Goal: Task Accomplishment & Management: Complete application form

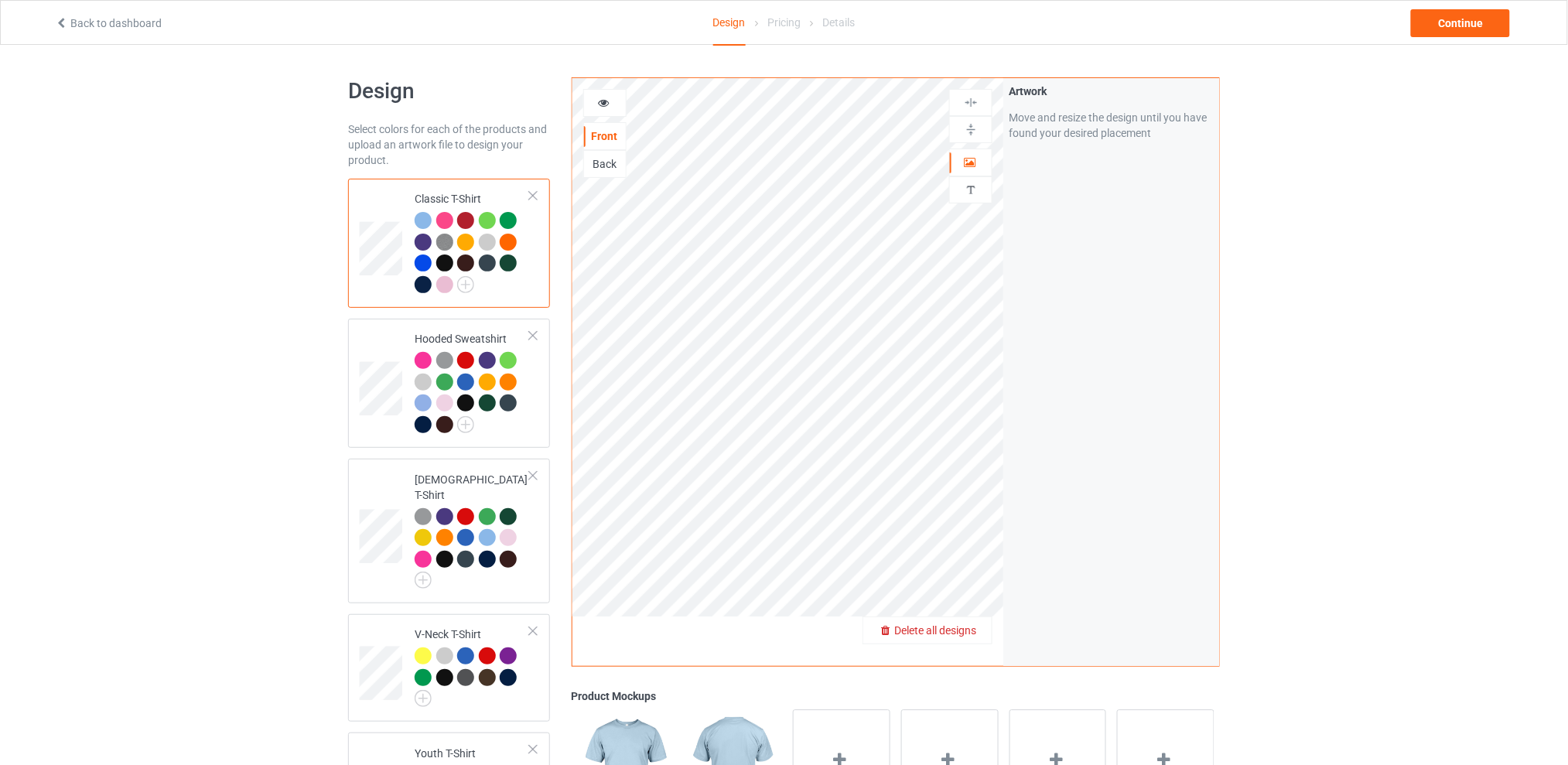
click at [973, 628] on span "Delete all designs" at bounding box center [935, 630] width 82 height 12
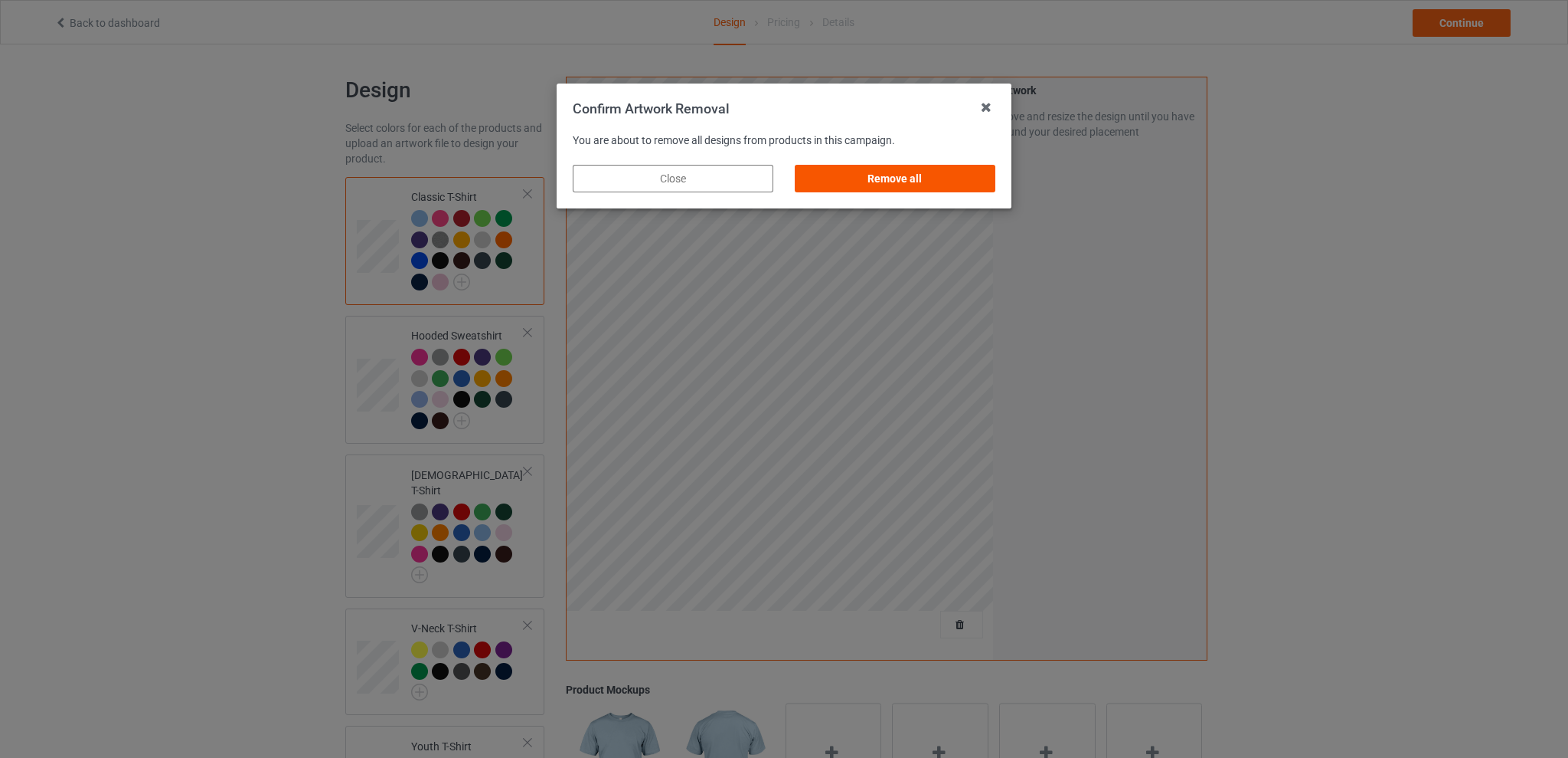
click at [887, 176] on div "Remove all" at bounding box center [895, 178] width 201 height 28
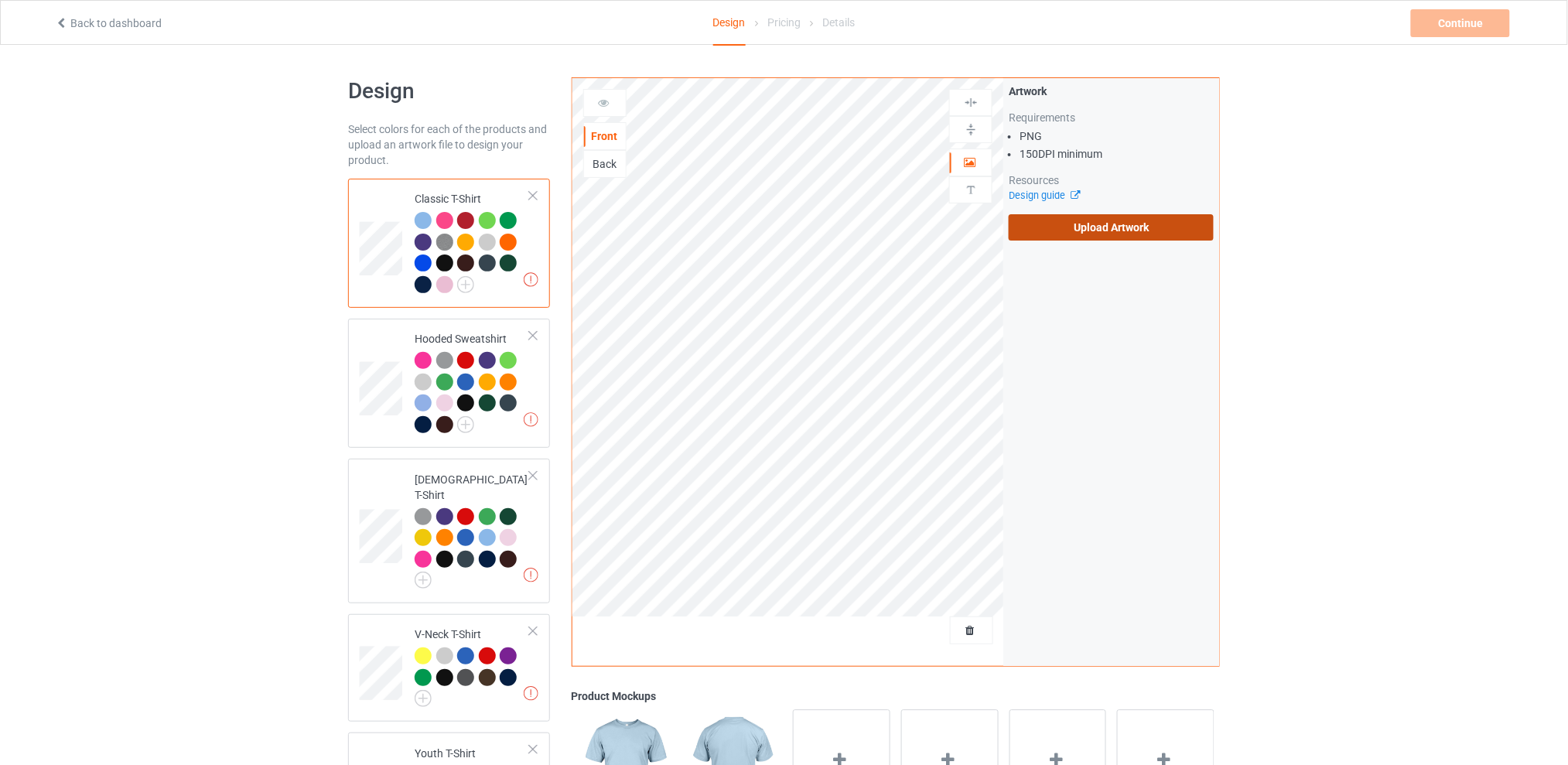
click at [1099, 222] on label "Upload Artwork" at bounding box center [1111, 227] width 205 height 26
click at [0, 0] on input "Upload Artwork" at bounding box center [0, 0] width 0 height 0
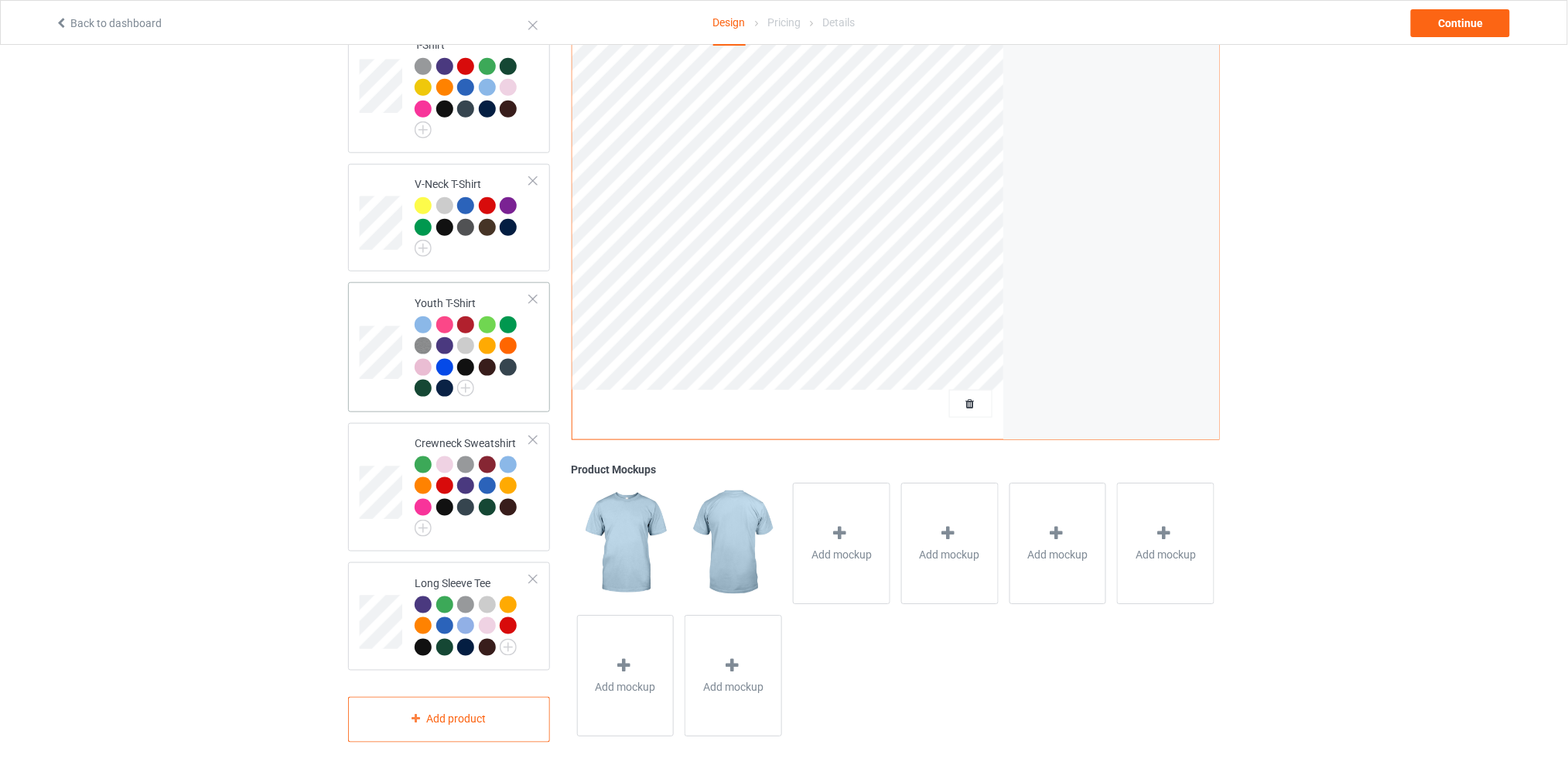
scroll to position [347, 0]
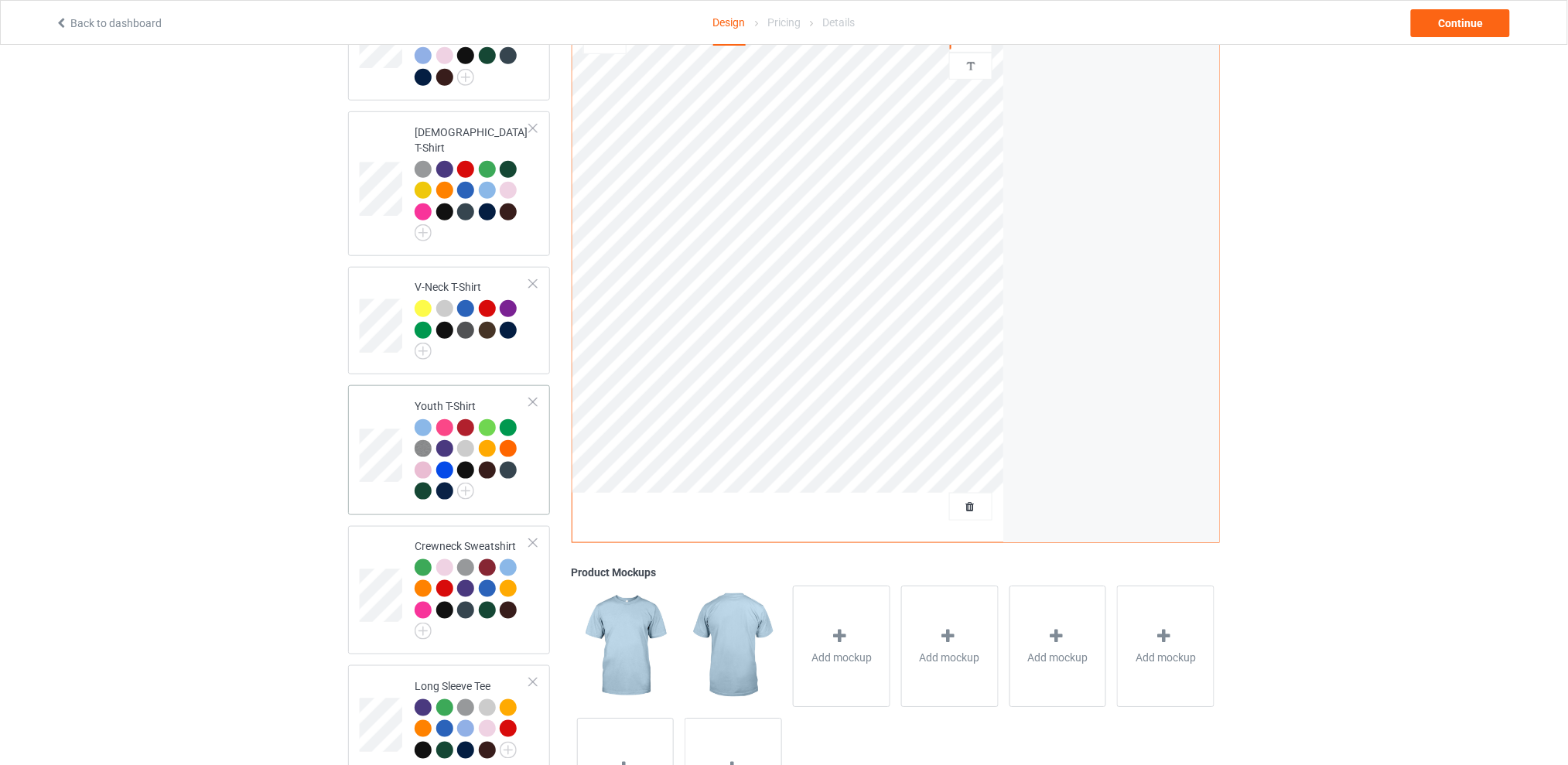
click at [533, 397] on div at bounding box center [533, 402] width 11 height 11
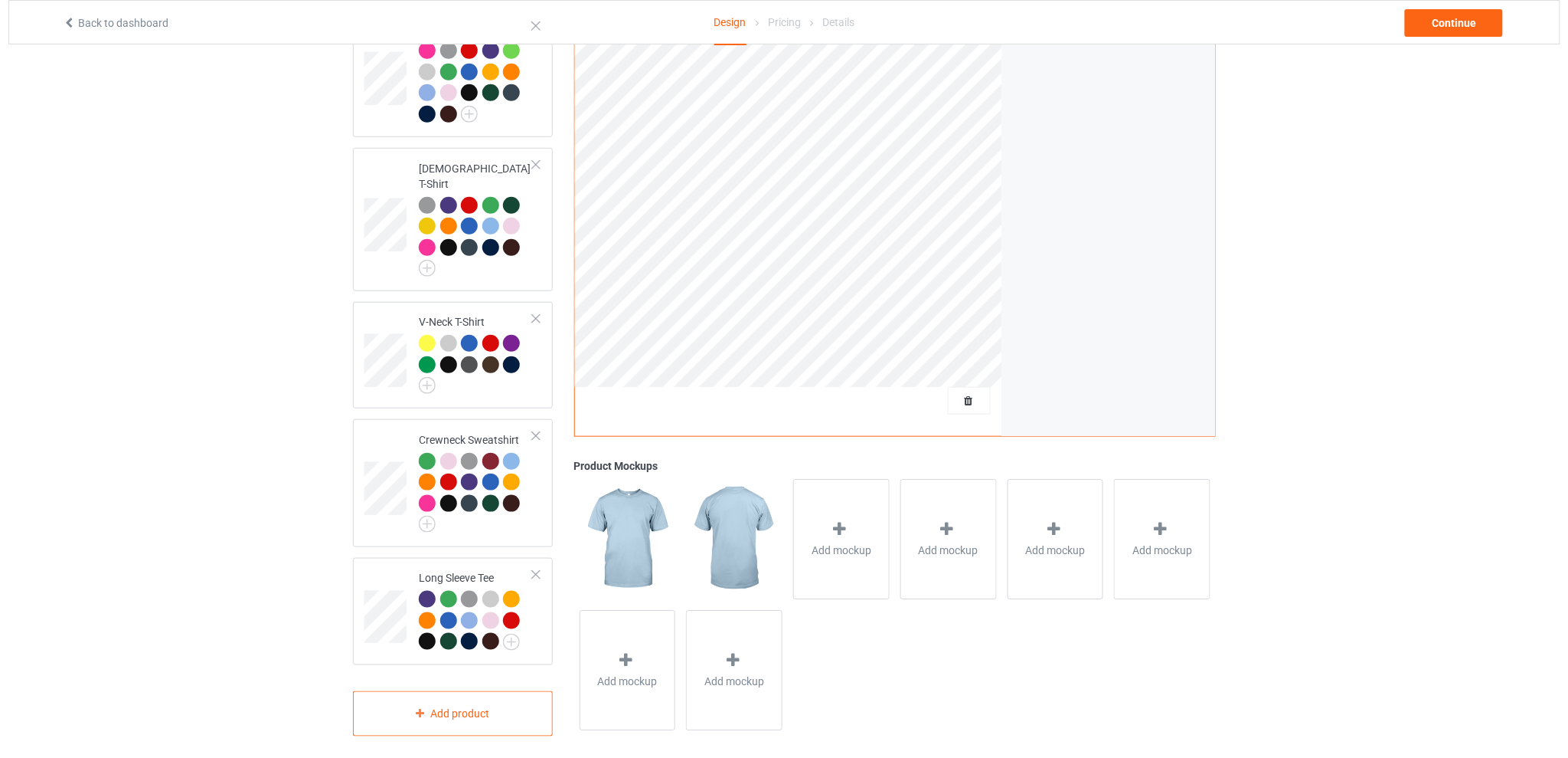
scroll to position [0, 0]
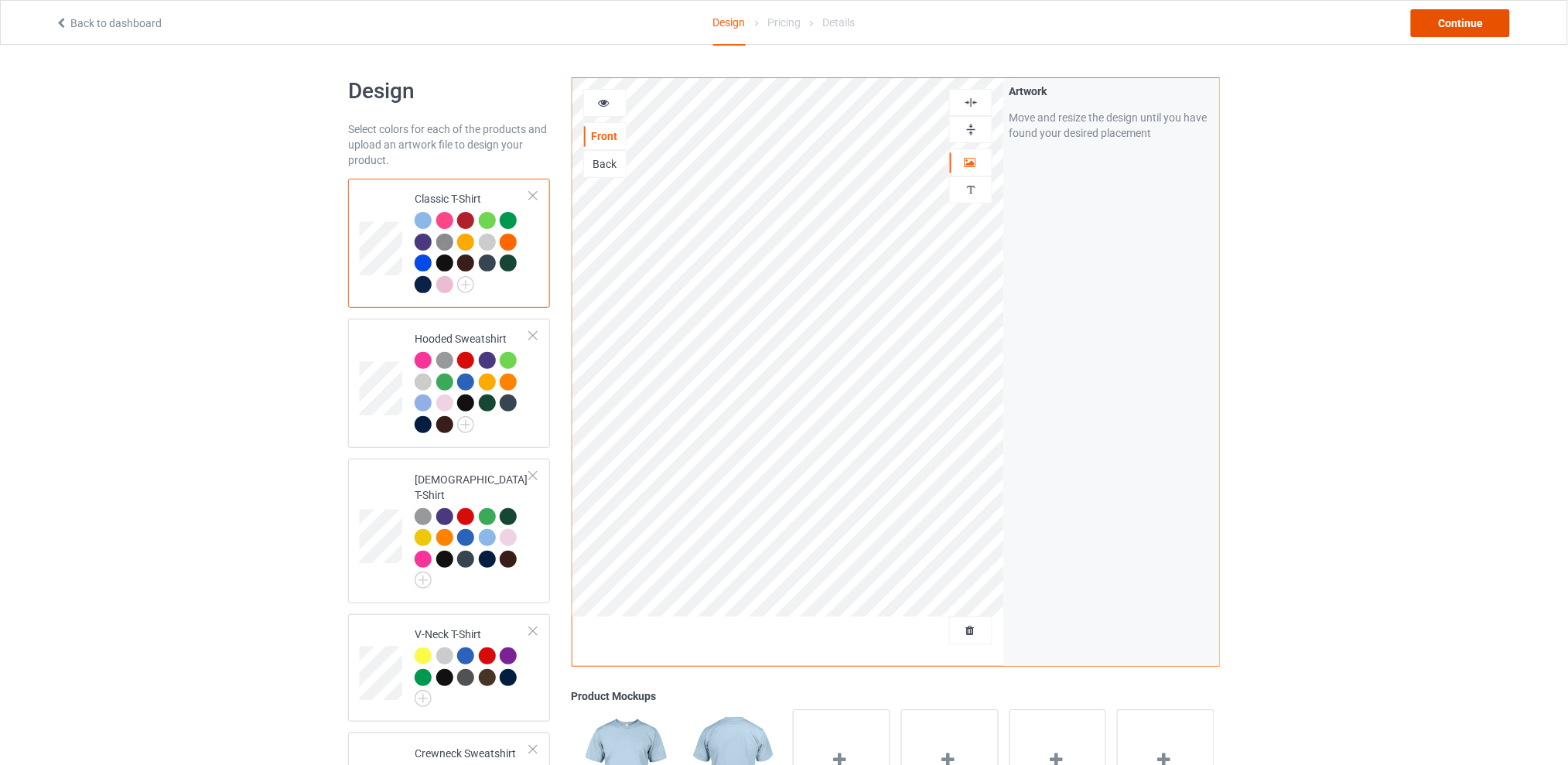
click at [1442, 20] on div "Continue" at bounding box center [1460, 23] width 99 height 28
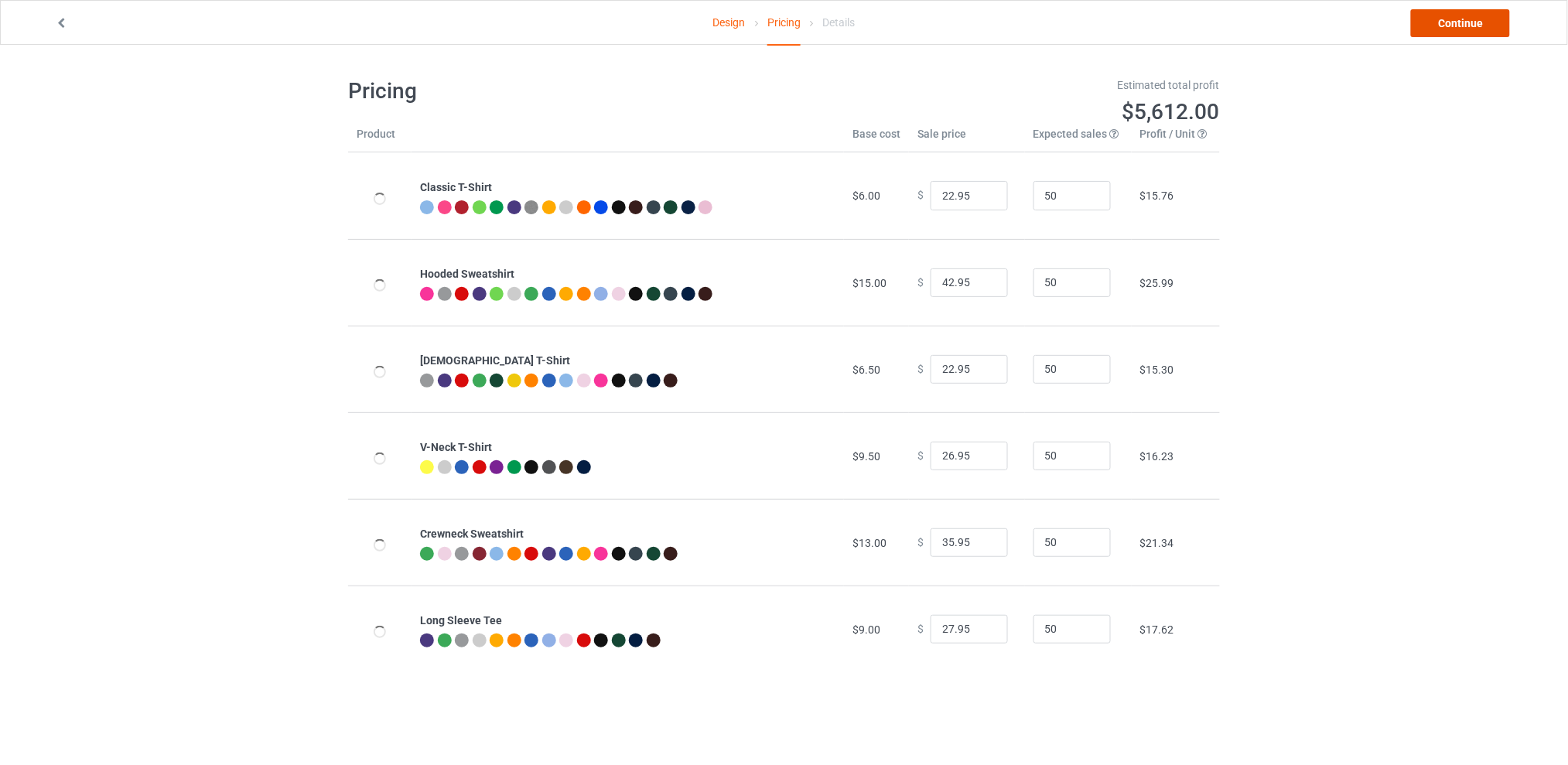
click at [1443, 19] on link "Continue" at bounding box center [1460, 23] width 99 height 28
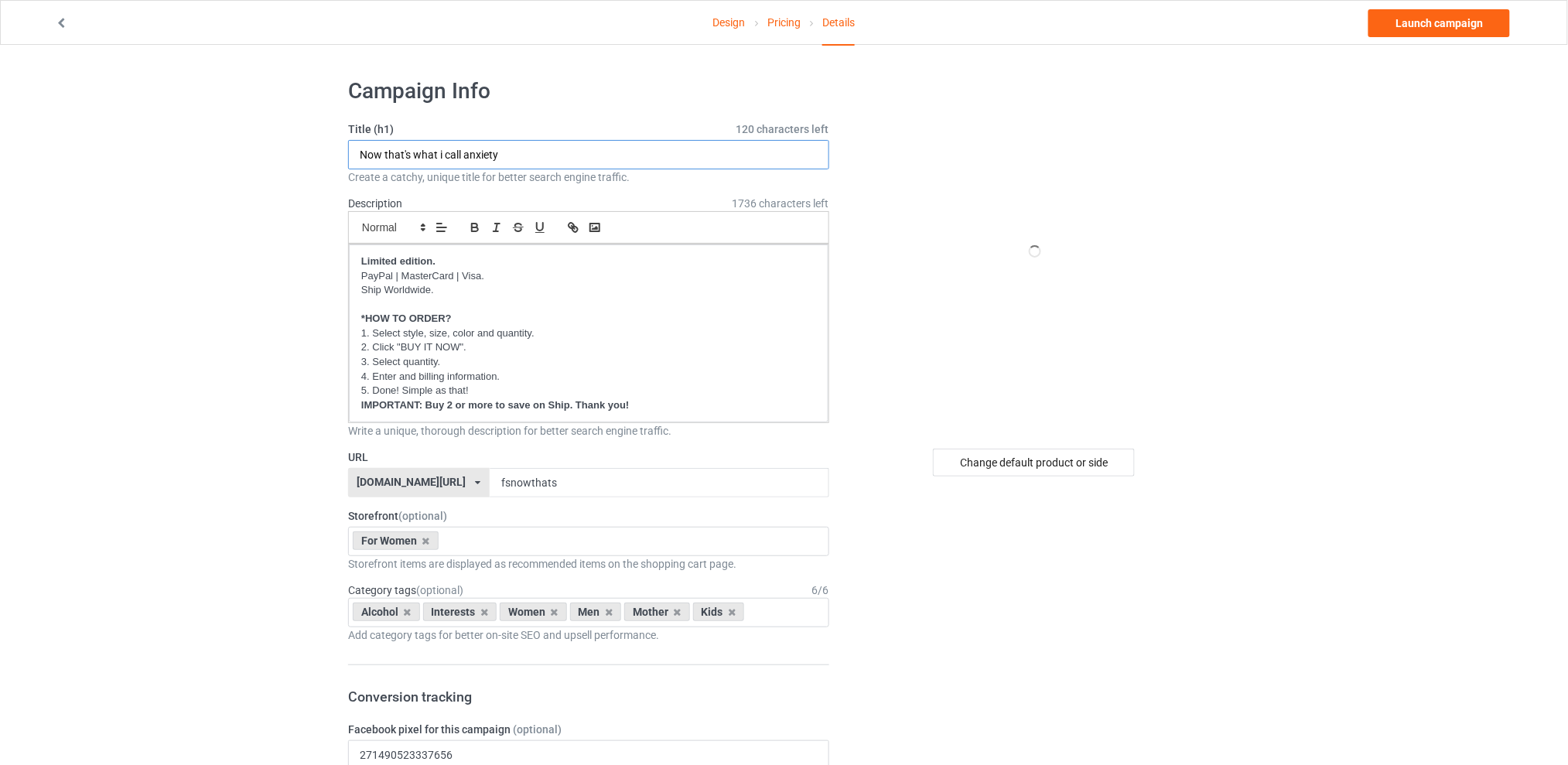
drag, startPoint x: 525, startPoint y: 145, endPoint x: 241, endPoint y: 153, distance: 284.1
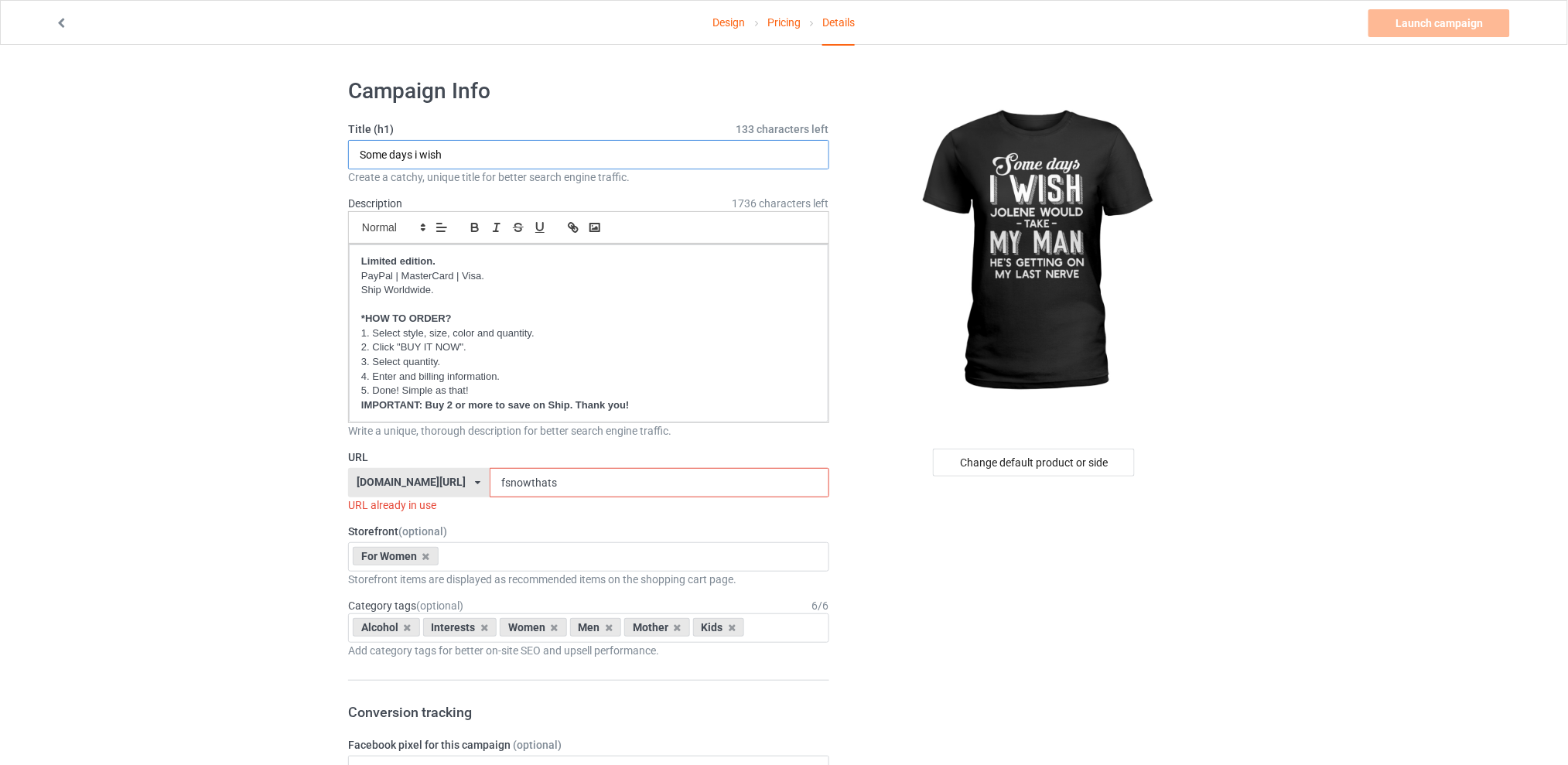
type input "Some days i wish"
drag, startPoint x: 537, startPoint y: 486, endPoint x: 487, endPoint y: 486, distance: 50.0
click at [487, 486] on div "[DOMAIN_NAME][URL] [DOMAIN_NAME][URL] [DOMAIN_NAME][URL] [DOMAIN_NAME][URL] 5d7…" at bounding box center [589, 482] width 481 height 30
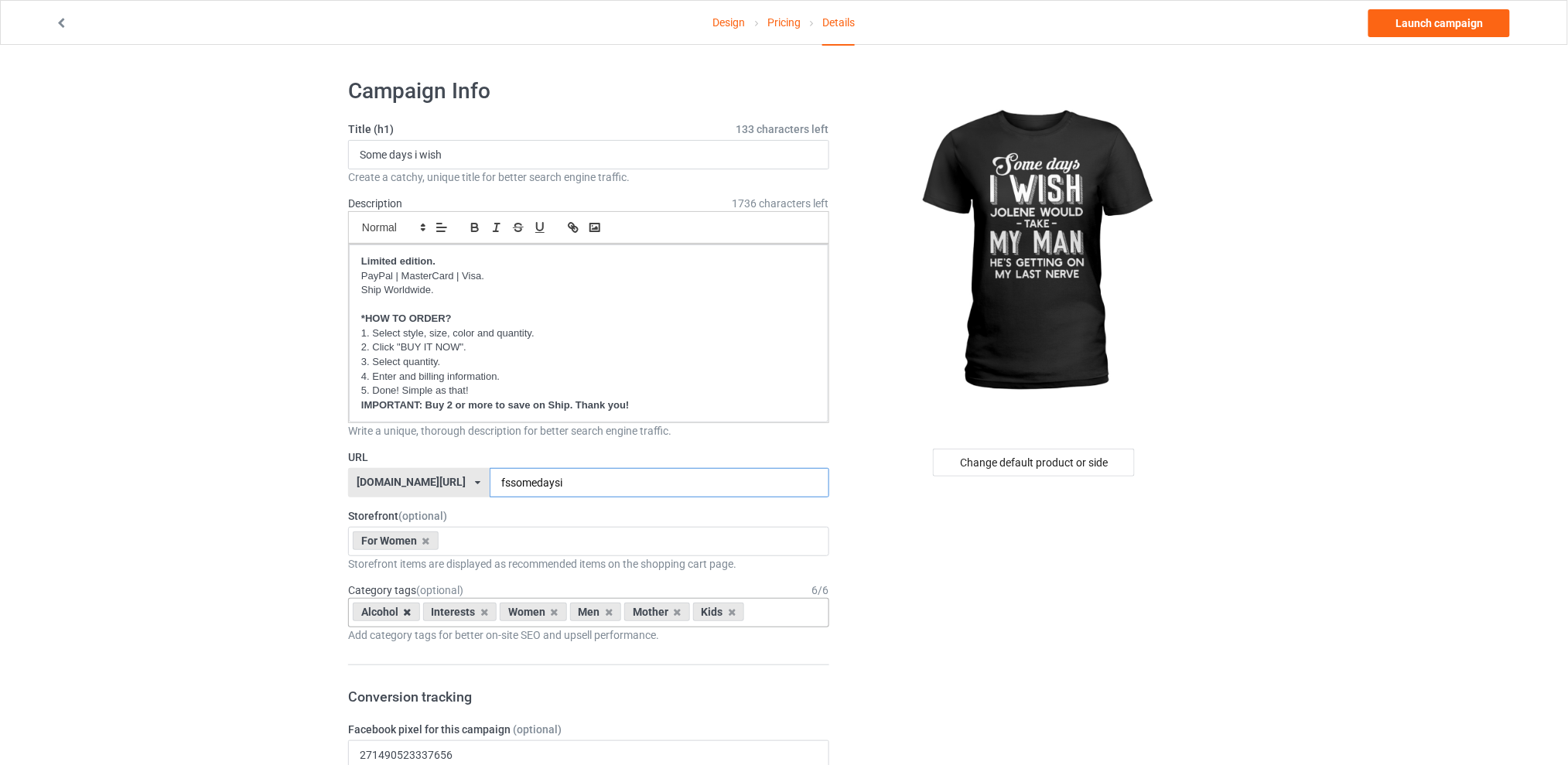
type input "fssomedaysi"
click at [410, 615] on icon at bounding box center [408, 612] width 8 height 10
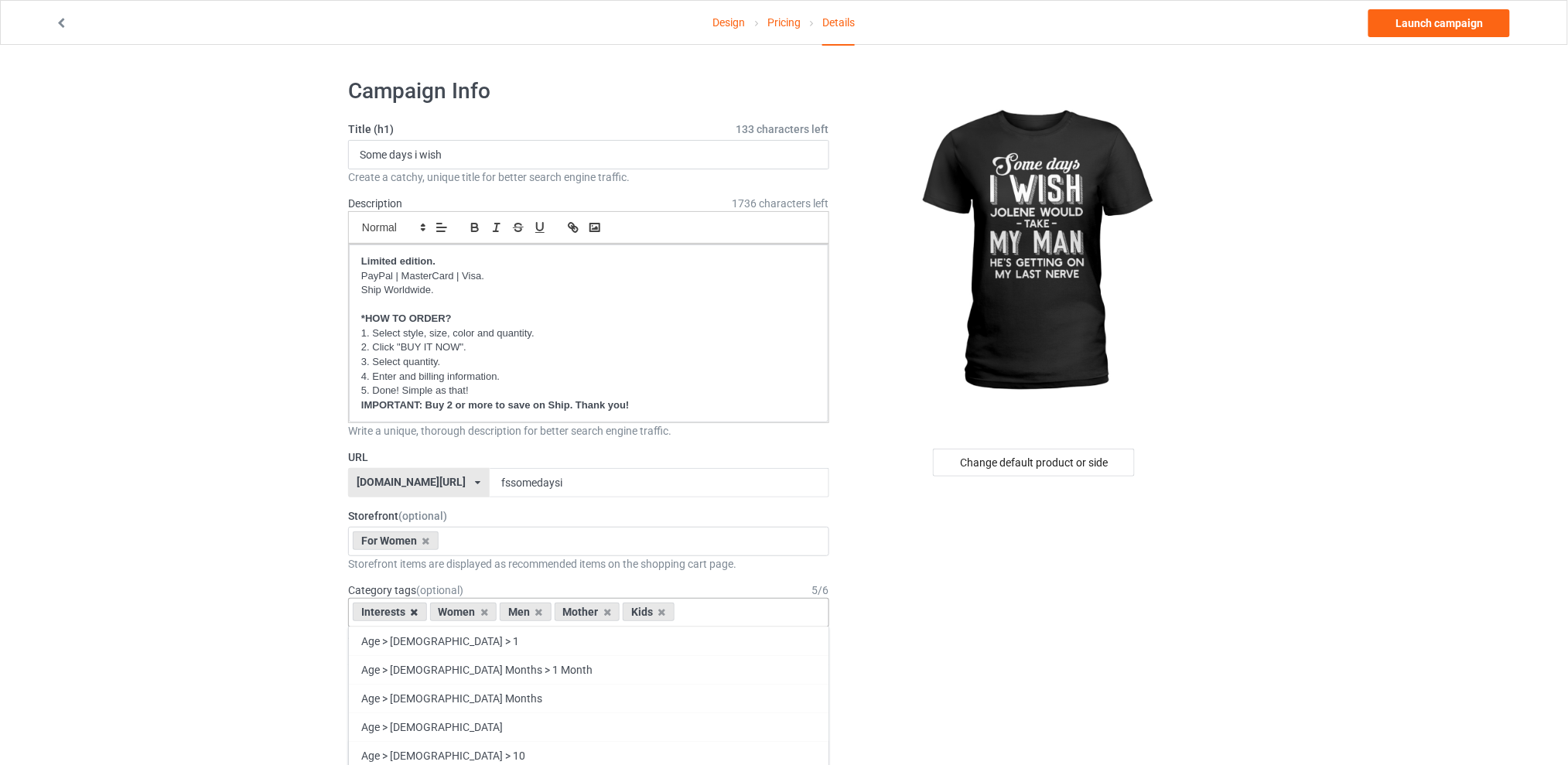
click at [415, 613] on icon at bounding box center [415, 612] width 8 height 10
click at [462, 611] on icon at bounding box center [462, 612] width 8 height 10
click at [474, 612] on icon at bounding box center [476, 612] width 8 height 10
click at [462, 613] on icon at bounding box center [462, 612] width 8 height 10
click at [979, 454] on div "Change default product or side" at bounding box center [1034, 462] width 202 height 28
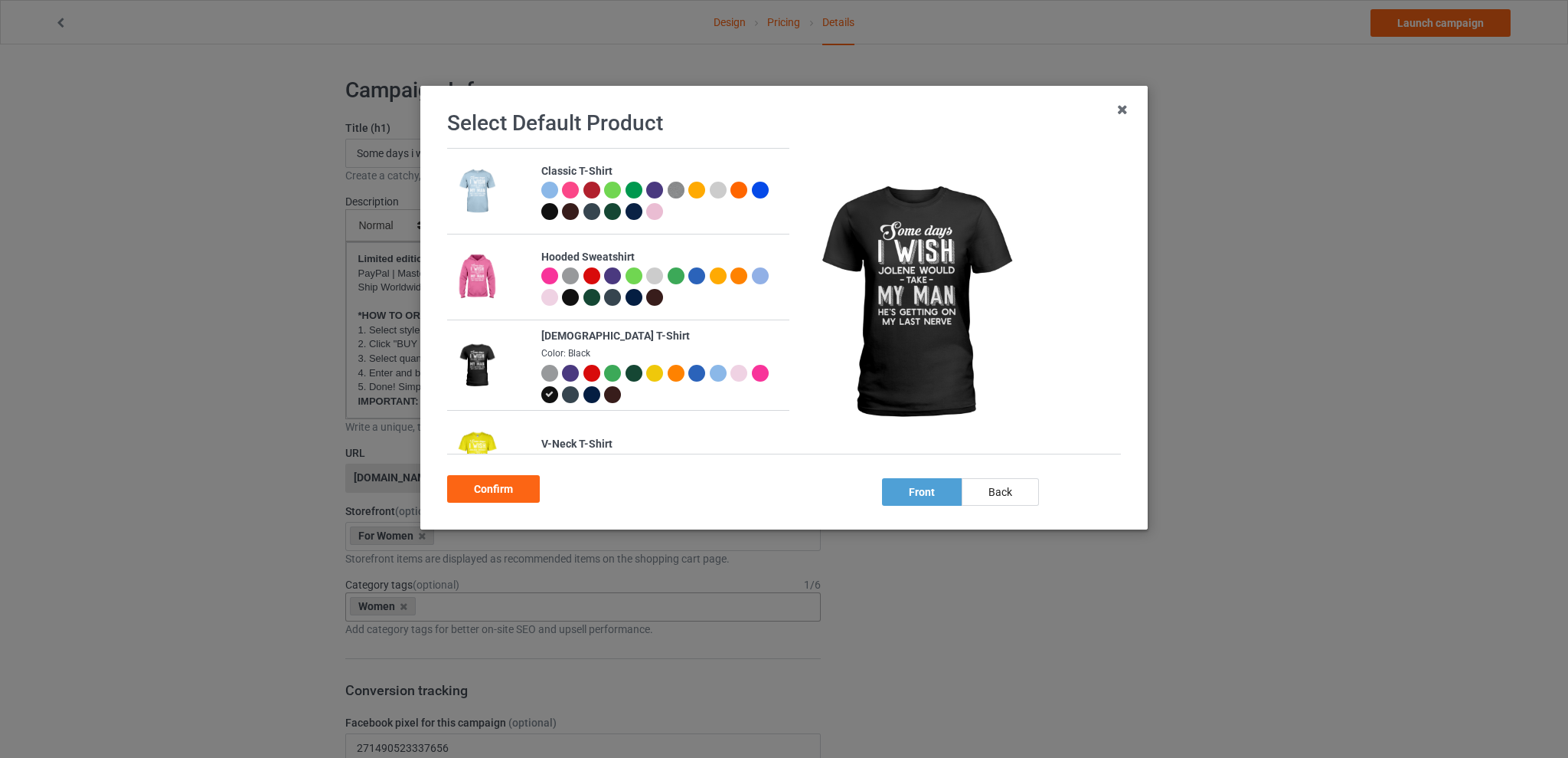
click at [593, 369] on div at bounding box center [591, 373] width 17 height 17
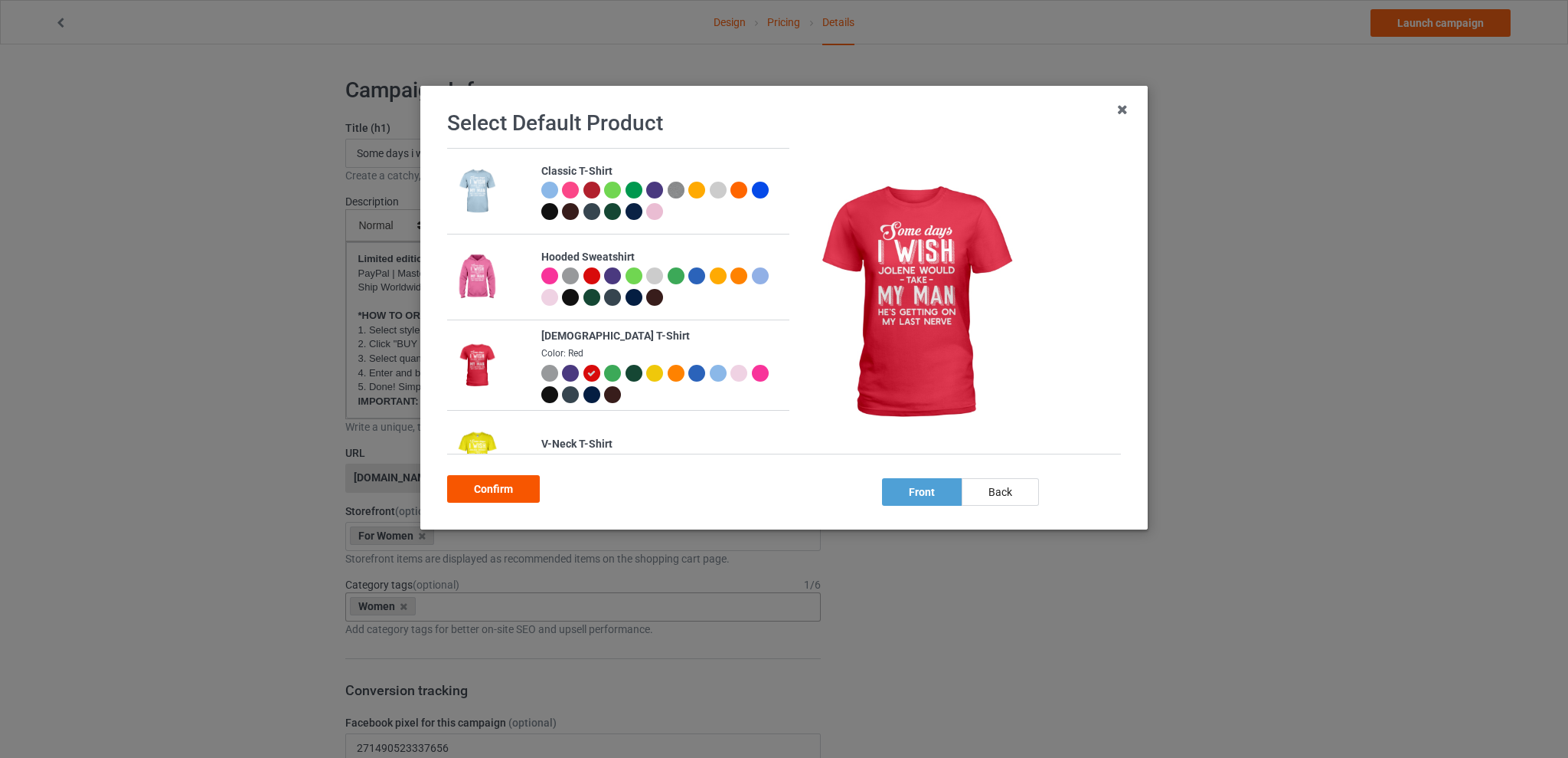
click at [489, 494] on div "Confirm" at bounding box center [493, 488] width 93 height 28
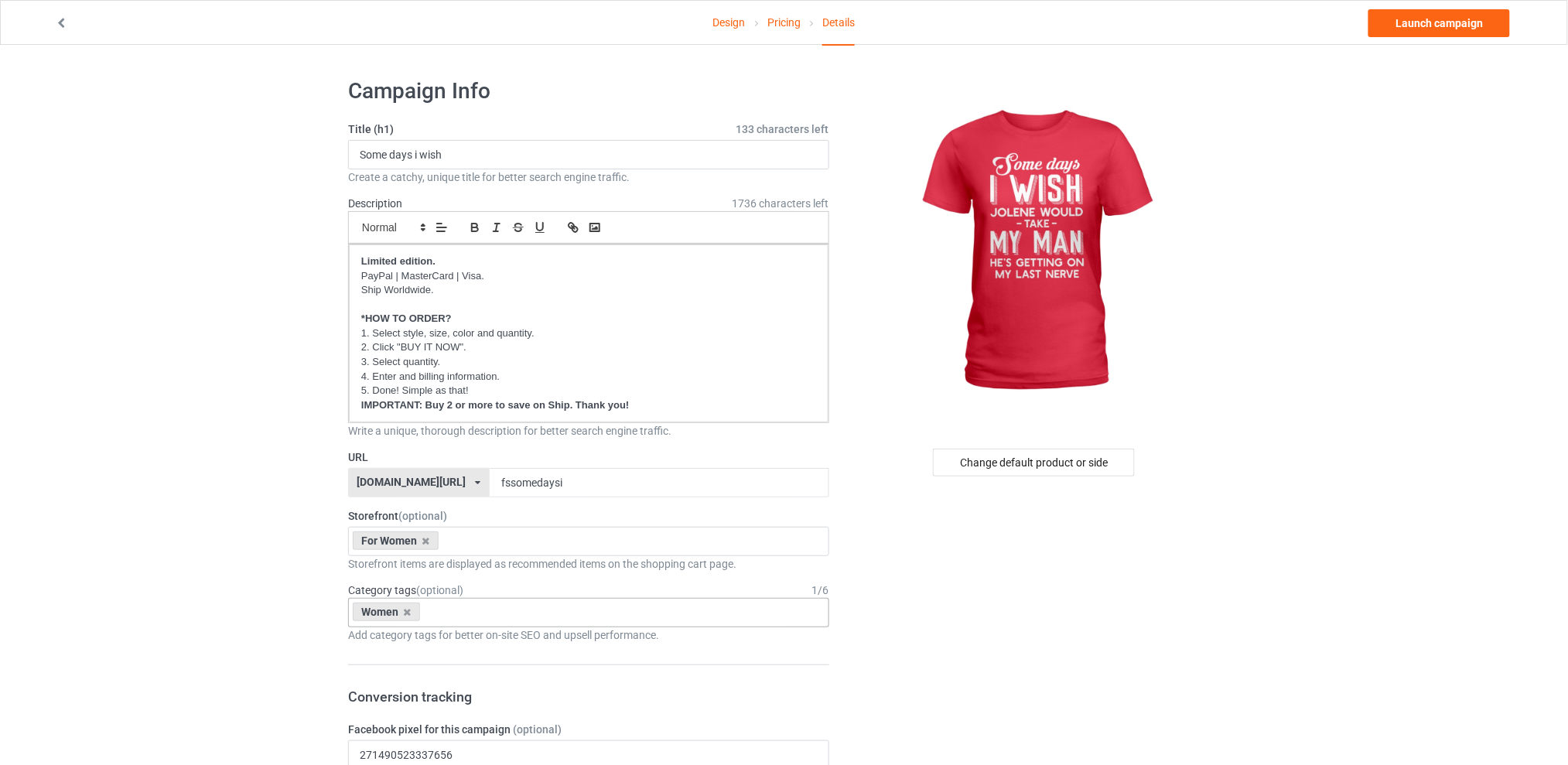
click at [1406, 18] on link "Launch campaign" at bounding box center [1439, 23] width 141 height 28
